Goal: Task Accomplishment & Management: Complete application form

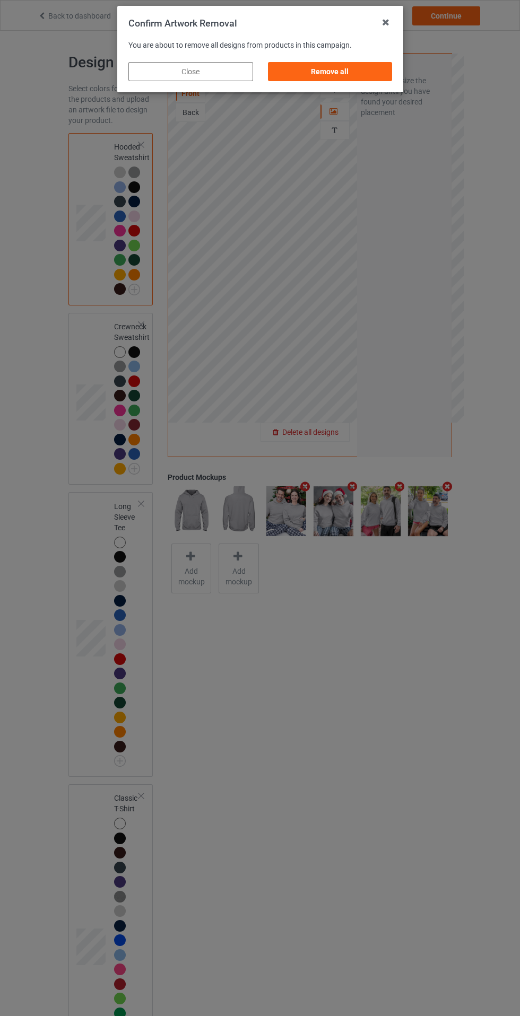
click at [344, 72] on div "Remove all" at bounding box center [329, 71] width 125 height 19
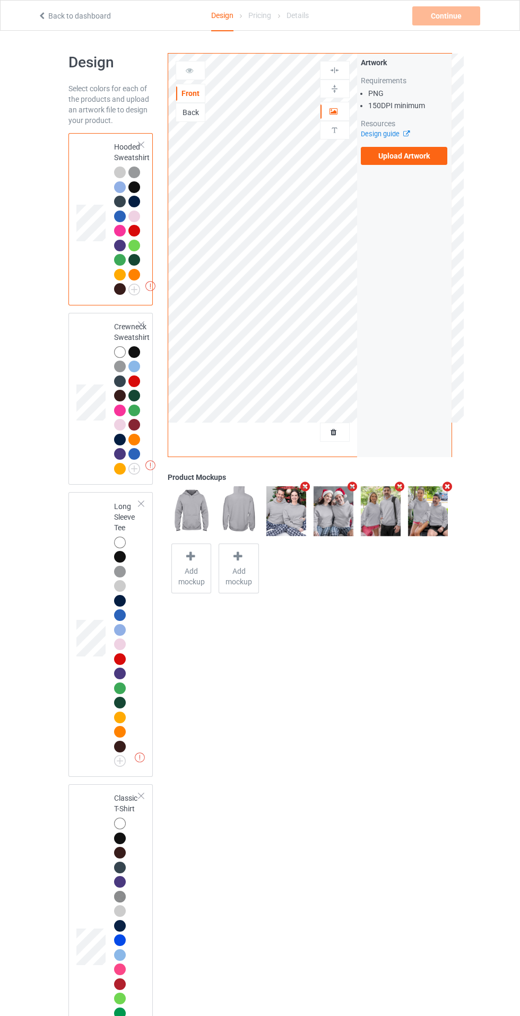
click at [428, 162] on label "Upload Artwork" at bounding box center [404, 156] width 87 height 18
click at [0, 0] on input "Upload Artwork" at bounding box center [0, 0] width 0 height 0
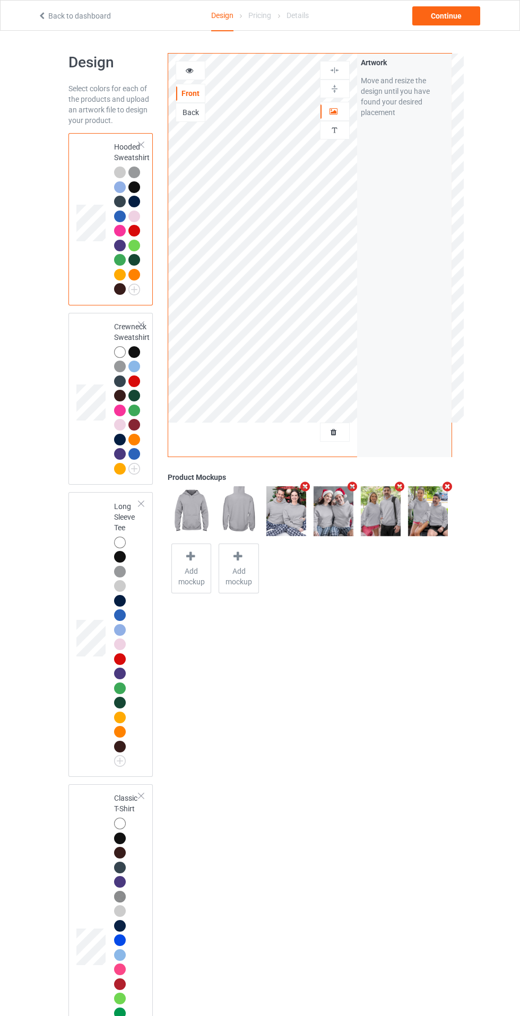
click at [0, 0] on img at bounding box center [0, 0] width 0 height 0
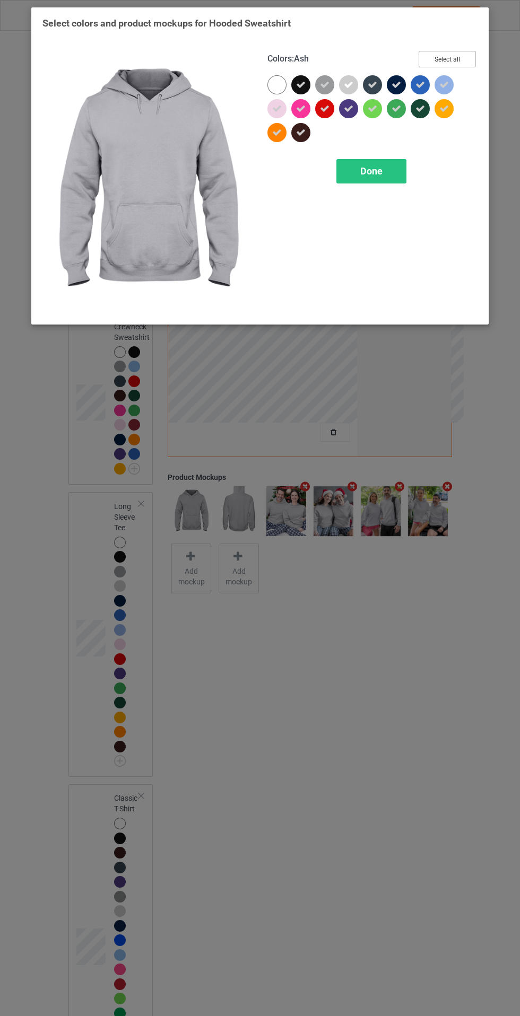
click at [456, 57] on button "Select all" at bounding box center [446, 59] width 57 height 16
click at [460, 63] on button "Reset to Default" at bounding box center [437, 59] width 77 height 16
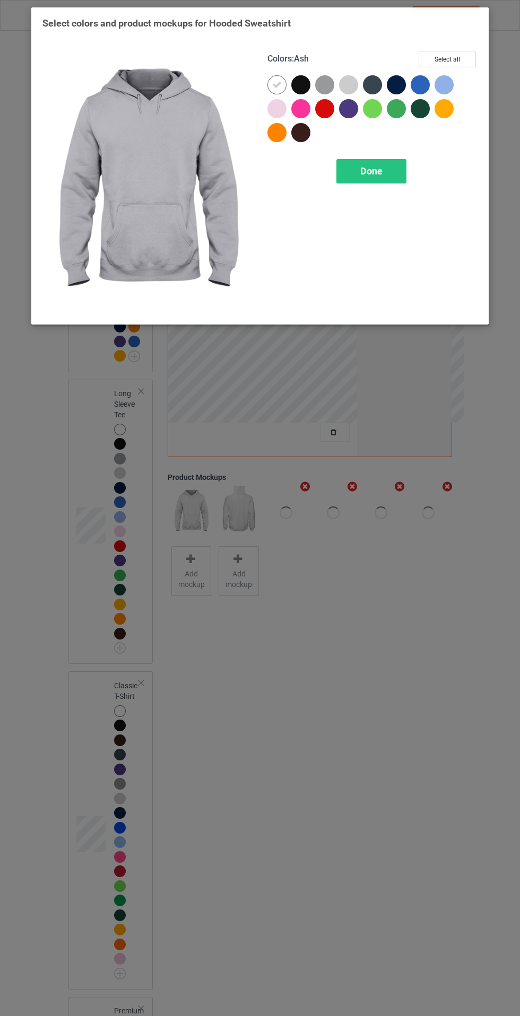
click at [309, 83] on div at bounding box center [300, 84] width 19 height 19
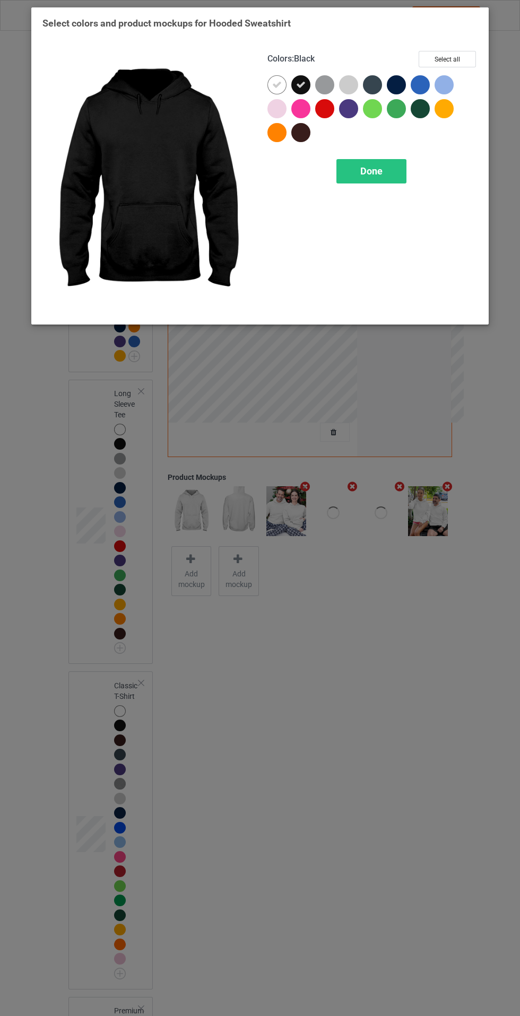
click at [277, 84] on icon at bounding box center [277, 85] width 10 height 10
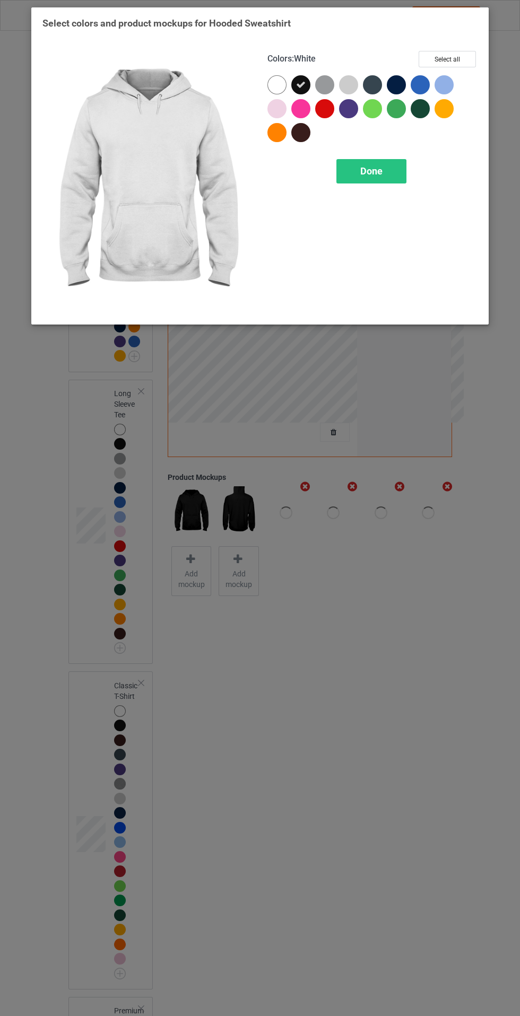
click at [379, 165] on span "Done" at bounding box center [371, 170] width 22 height 11
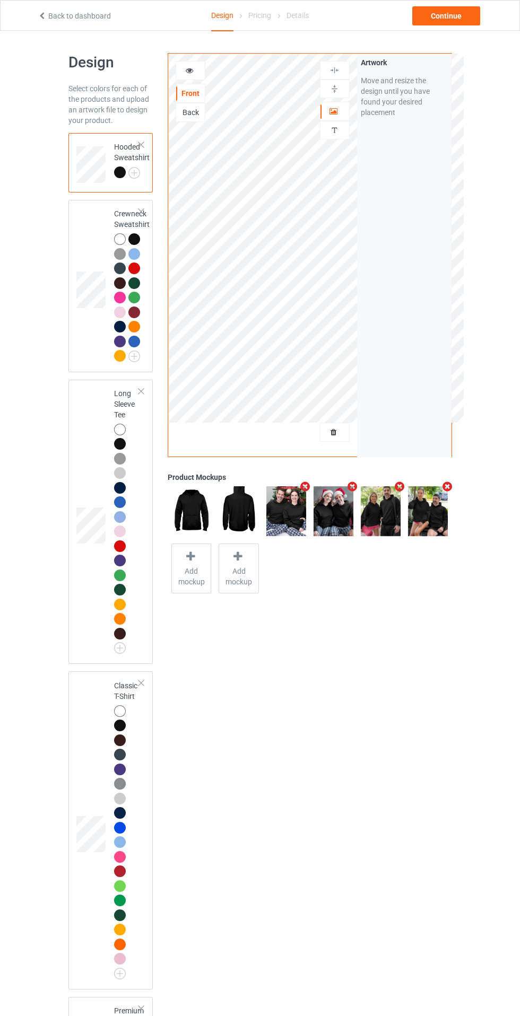
click at [139, 343] on div at bounding box center [134, 342] width 12 height 12
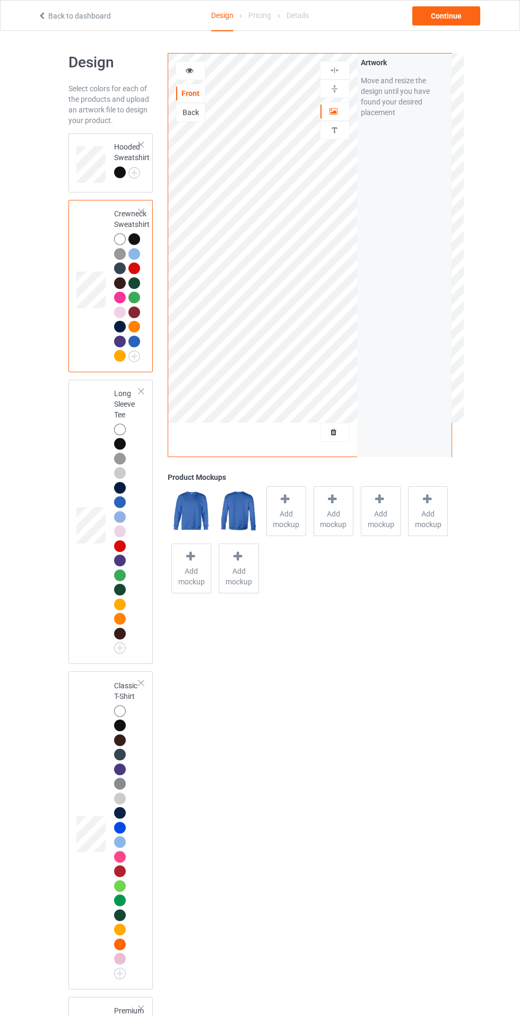
click at [0, 0] on img at bounding box center [0, 0] width 0 height 0
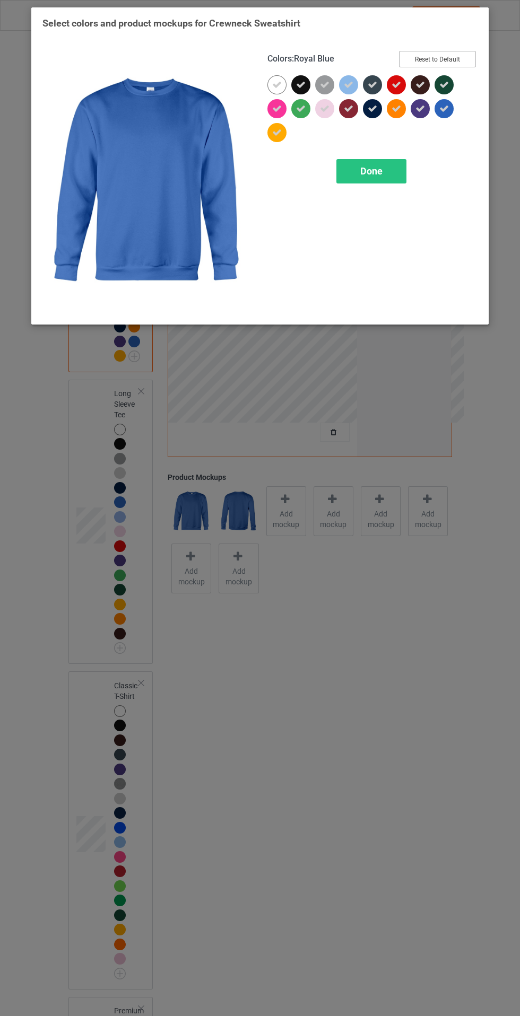
click at [462, 66] on button "Reset to Default" at bounding box center [437, 59] width 77 height 16
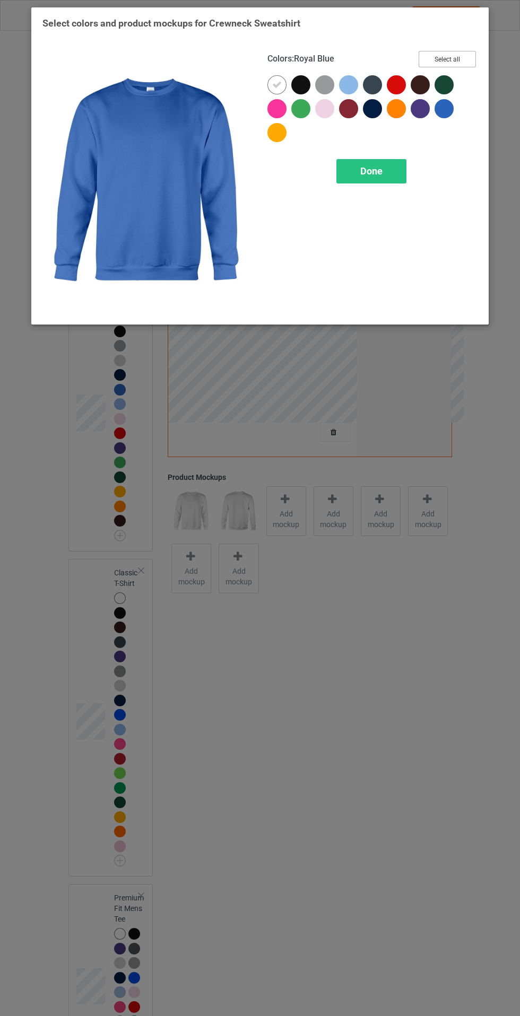
click at [450, 58] on button "Select all" at bounding box center [446, 59] width 57 height 16
click at [456, 62] on button "Reset to Default" at bounding box center [437, 59] width 77 height 16
click at [307, 80] on div at bounding box center [300, 84] width 19 height 19
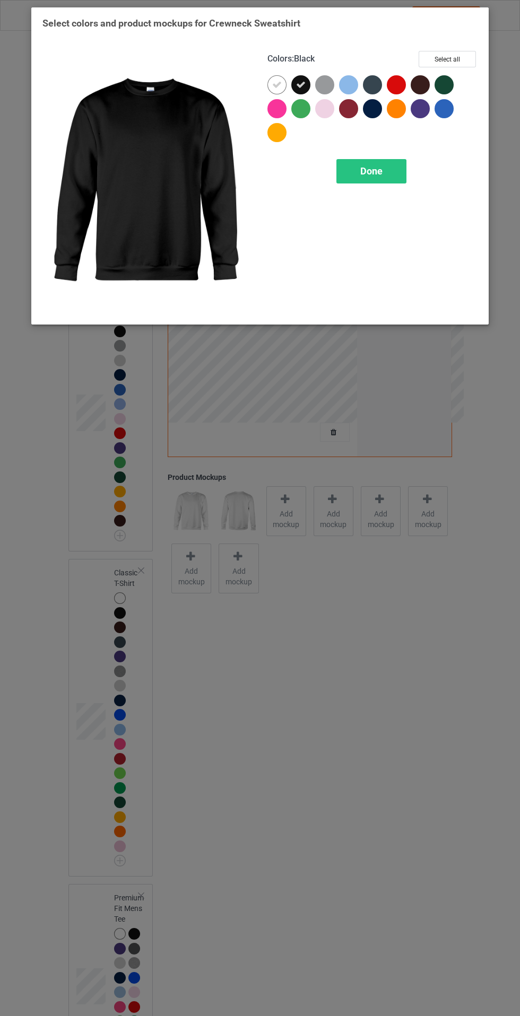
click at [277, 84] on icon at bounding box center [277, 85] width 10 height 10
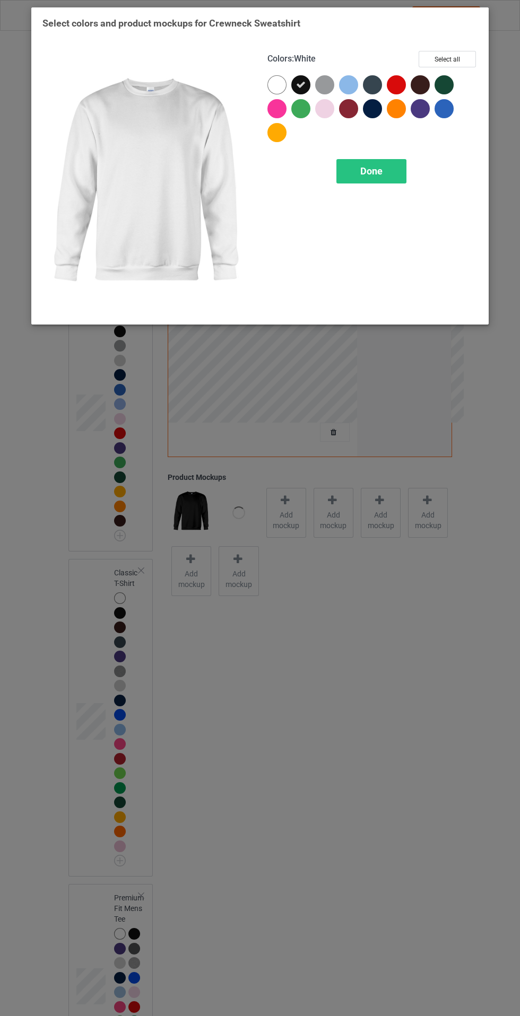
click at [382, 162] on div "Done" at bounding box center [371, 171] width 70 height 24
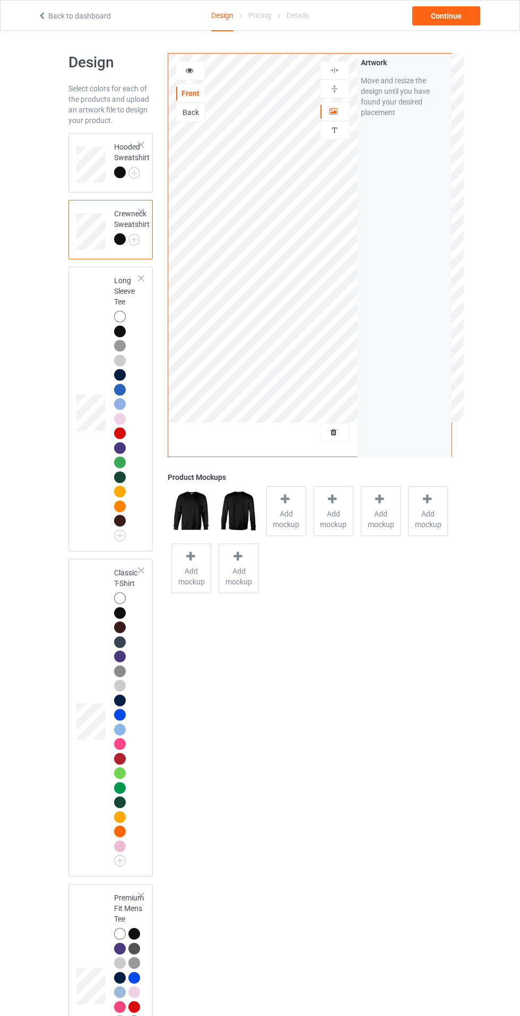
click at [0, 0] on img at bounding box center [0, 0] width 0 height 0
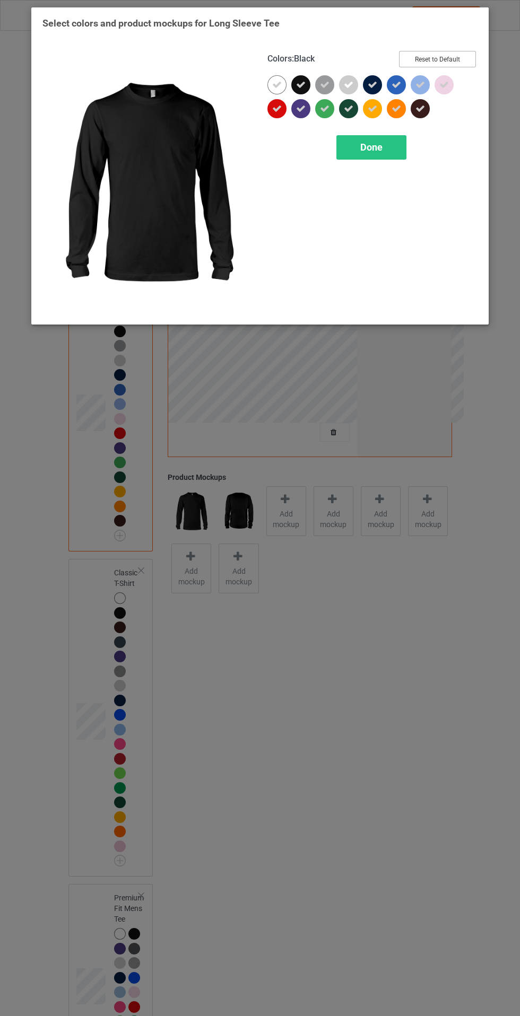
click at [464, 63] on button "Reset to Default" at bounding box center [437, 59] width 77 height 16
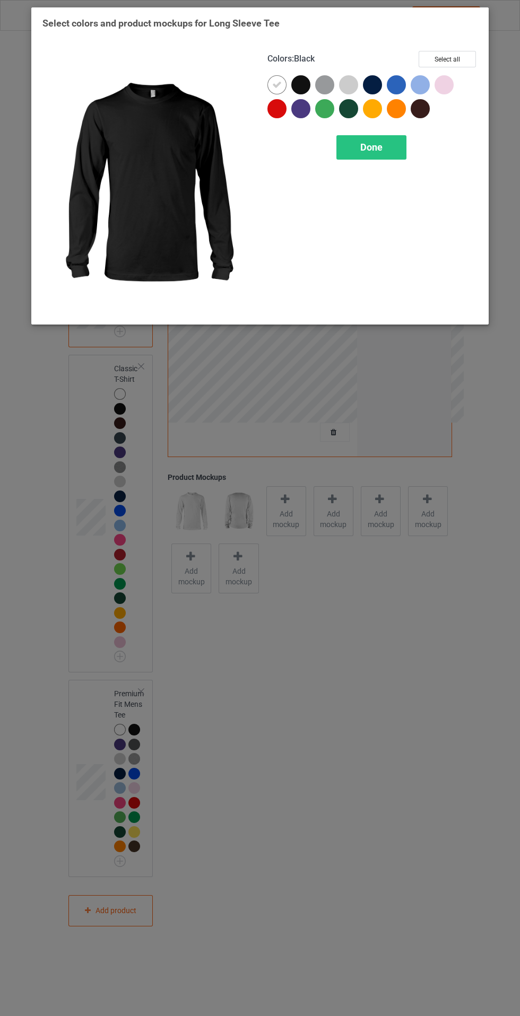
click at [298, 76] on div at bounding box center [300, 84] width 19 height 19
click at [276, 84] on icon at bounding box center [277, 85] width 10 height 10
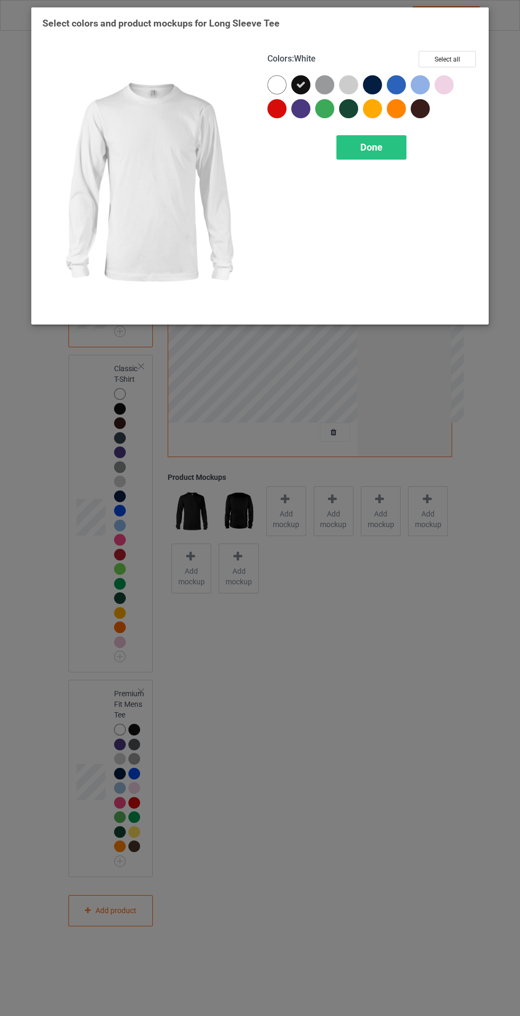
click at [372, 147] on span "Done" at bounding box center [371, 147] width 22 height 11
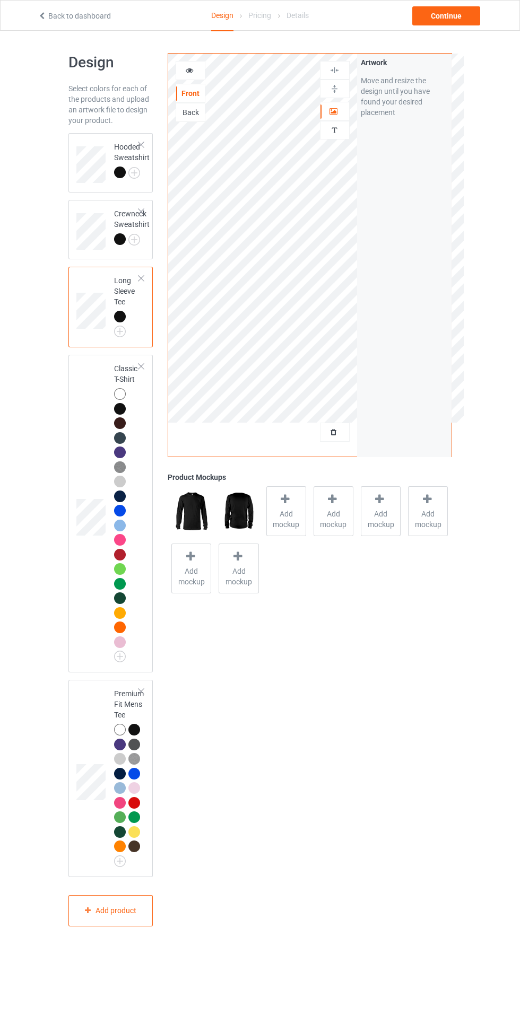
click at [141, 366] on div at bounding box center [140, 366] width 7 height 7
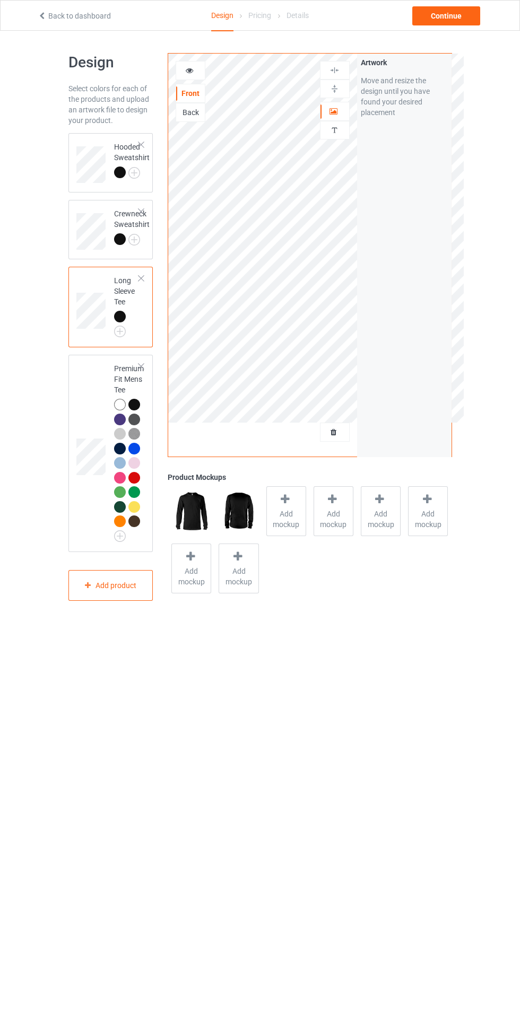
click at [141, 366] on div at bounding box center [140, 366] width 7 height 7
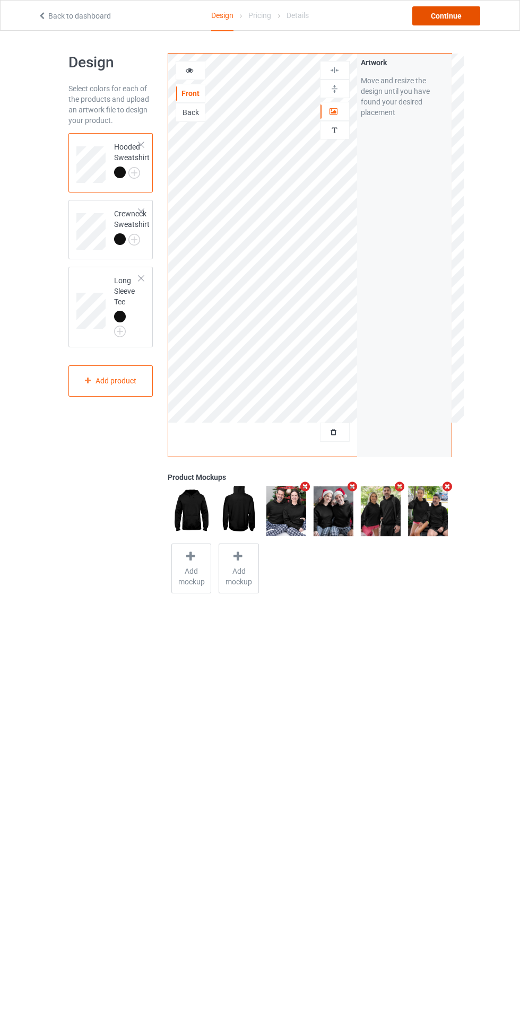
click at [461, 15] on div "Continue" at bounding box center [446, 15] width 68 height 19
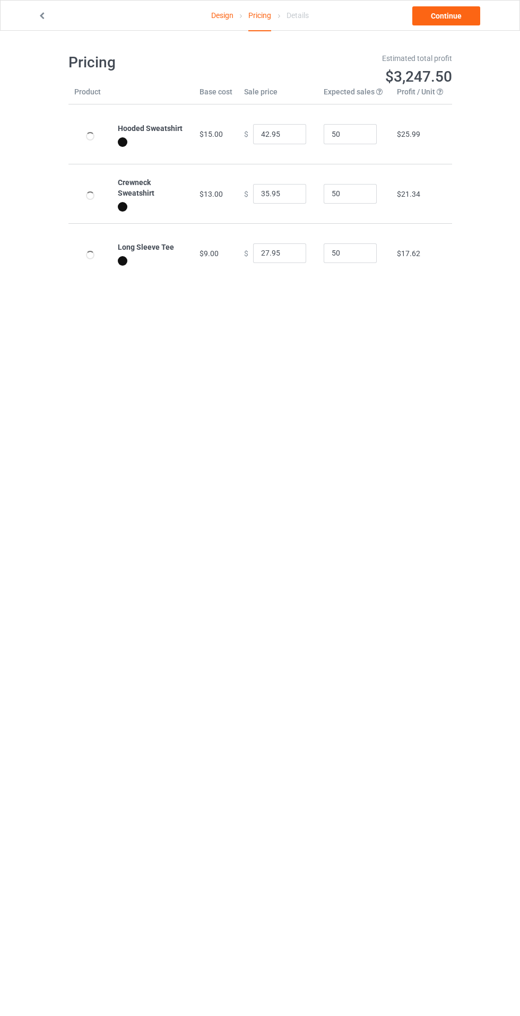
click at [463, 20] on link "Continue" at bounding box center [446, 15] width 68 height 19
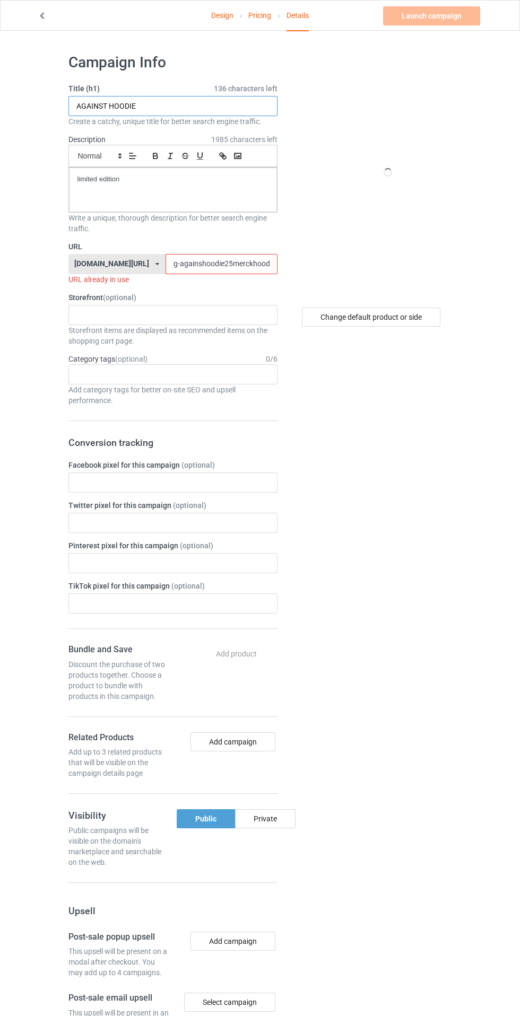
click at [225, 106] on input "AGAINST HOODIE" at bounding box center [172, 106] width 209 height 20
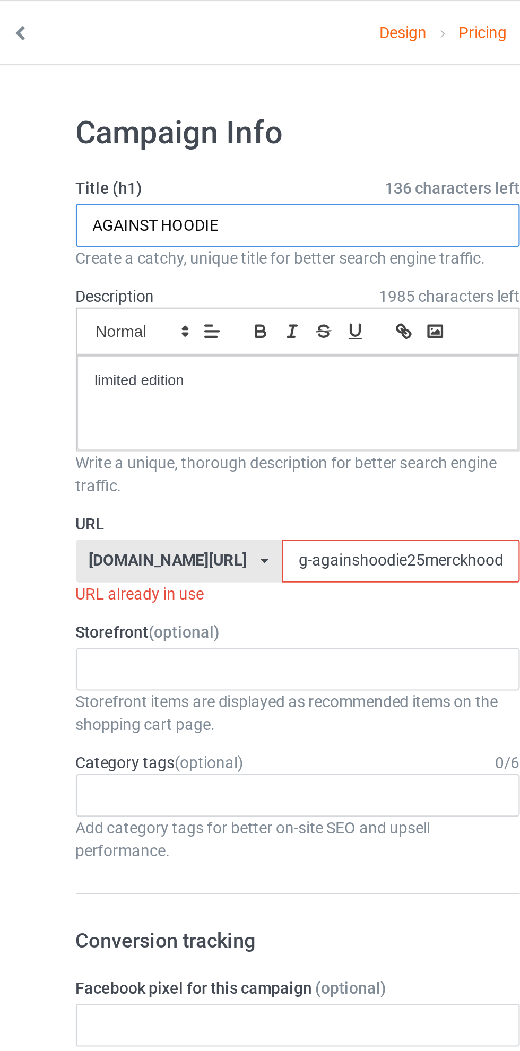
click at [112, 108] on input "AGAINST HOODIE" at bounding box center [172, 106] width 209 height 20
click at [106, 105] on input "AGAINST HOODIE" at bounding box center [172, 106] width 209 height 20
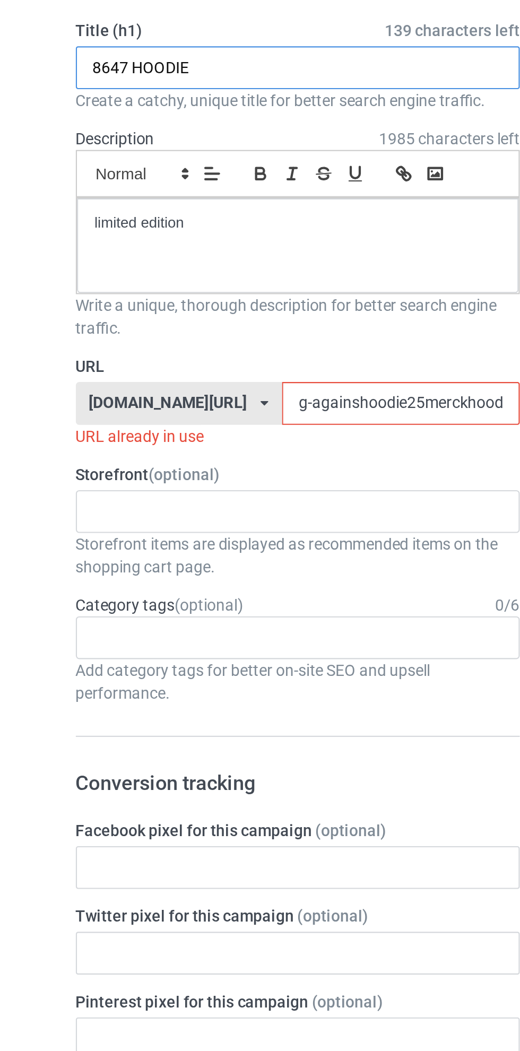
type input "8647 HOODIE"
click at [181, 267] on input "g-againshoodie25merckhoodieh89nly67" at bounding box center [221, 264] width 112 height 20
click at [175, 264] on input "g-againshoodie25merckhoodieh89nly67" at bounding box center [221, 264] width 112 height 20
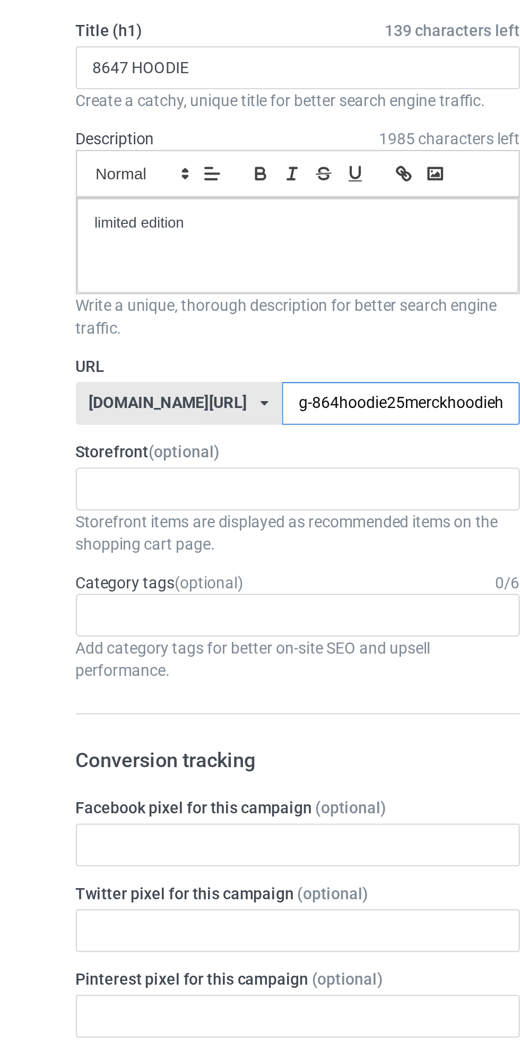
type input "g-8647hoodie25merckhoodieh89nly67"
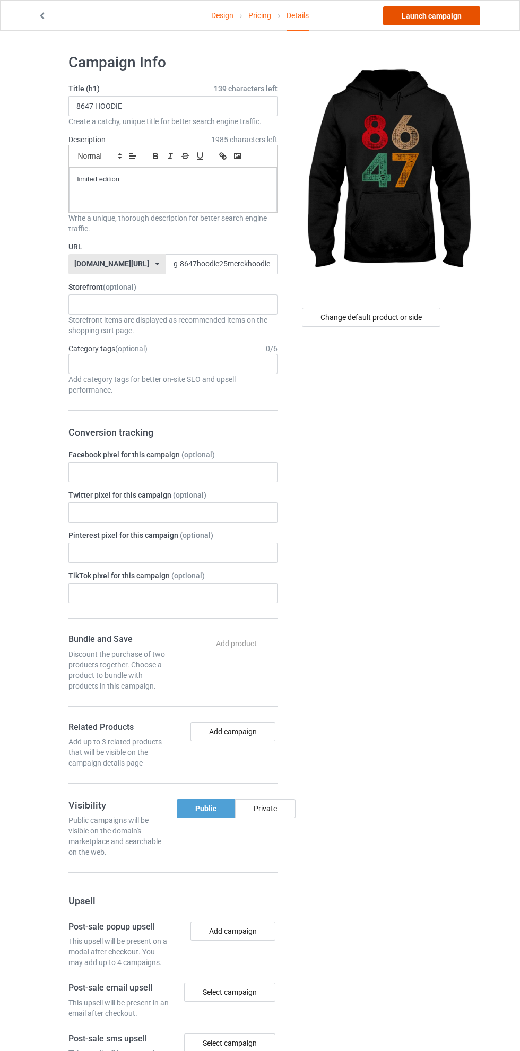
click at [450, 21] on link "Launch campaign" at bounding box center [431, 15] width 97 height 19
